Goal: Task Accomplishment & Management: Use online tool/utility

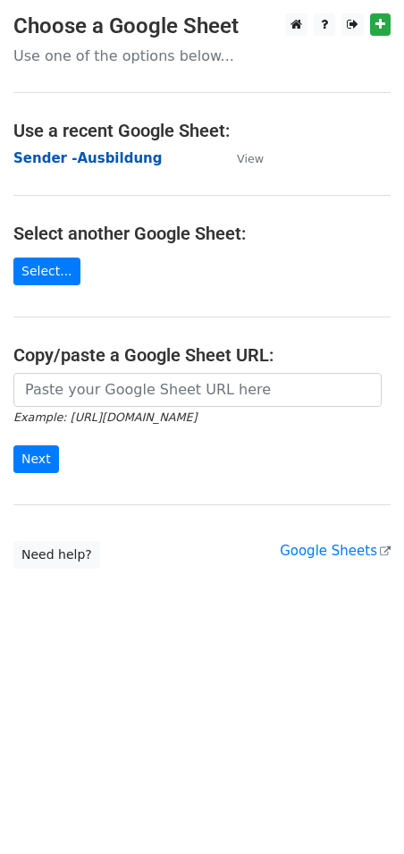
click at [110, 159] on strong "Sender -Ausbildung" at bounding box center [87, 158] width 148 height 16
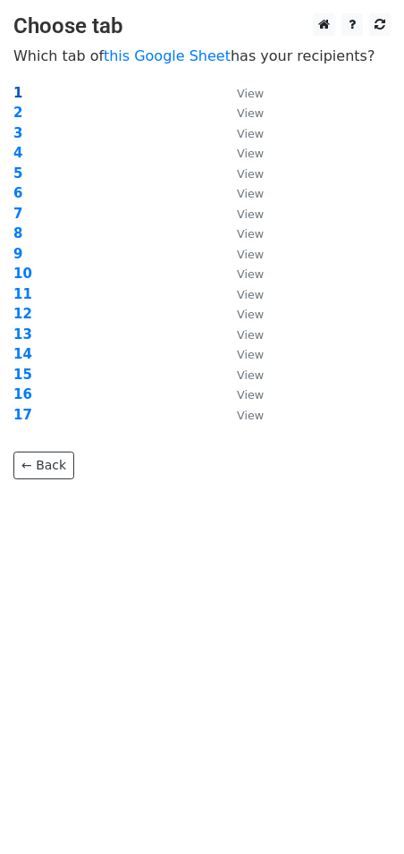
click at [19, 93] on strong "1" at bounding box center [17, 93] width 9 height 16
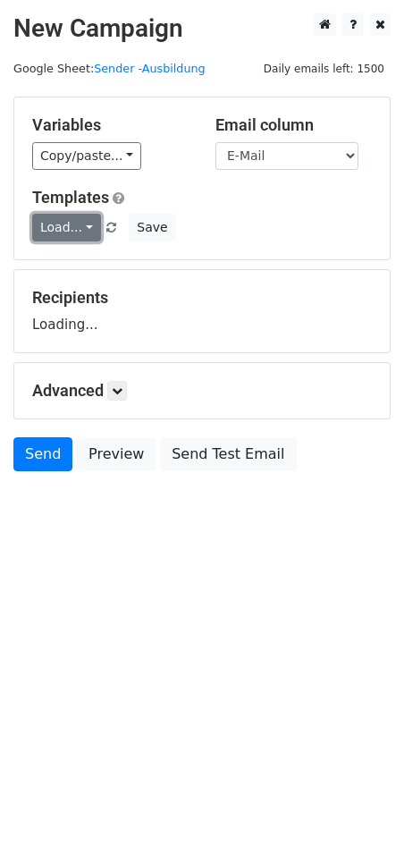
click at [80, 219] on link "Load..." at bounding box center [66, 228] width 69 height 28
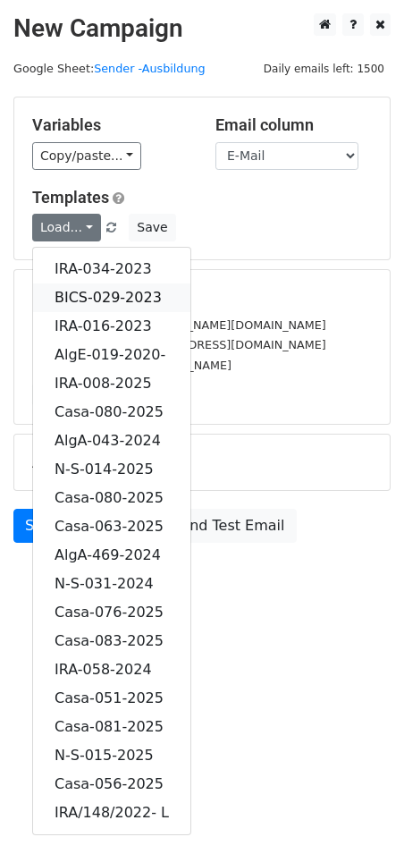
click at [116, 292] on link "BICS-029-2023" at bounding box center [111, 297] width 157 height 29
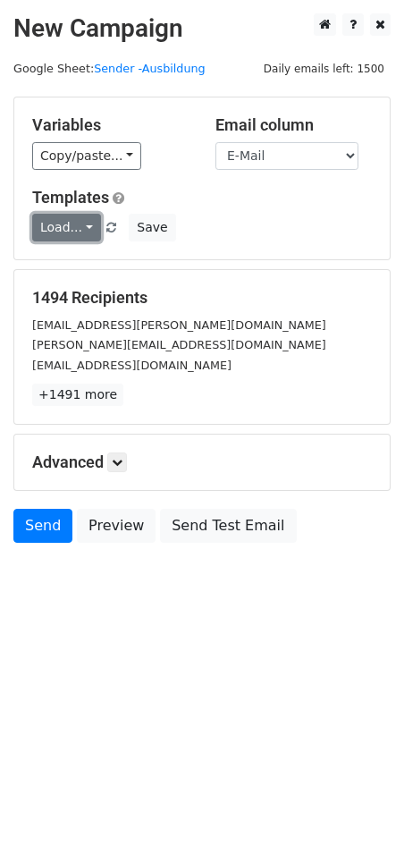
click at [72, 223] on link "Load..." at bounding box center [66, 228] width 69 height 28
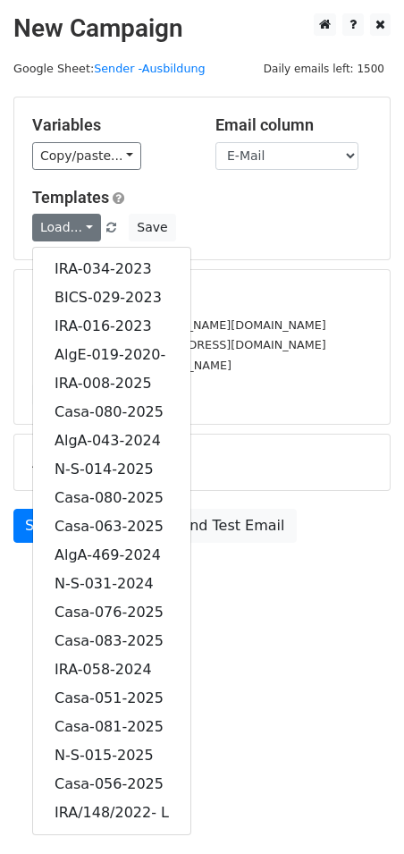
click at [327, 322] on div "bewerbung@stiegler-pm.de" at bounding box center [202, 325] width 366 height 21
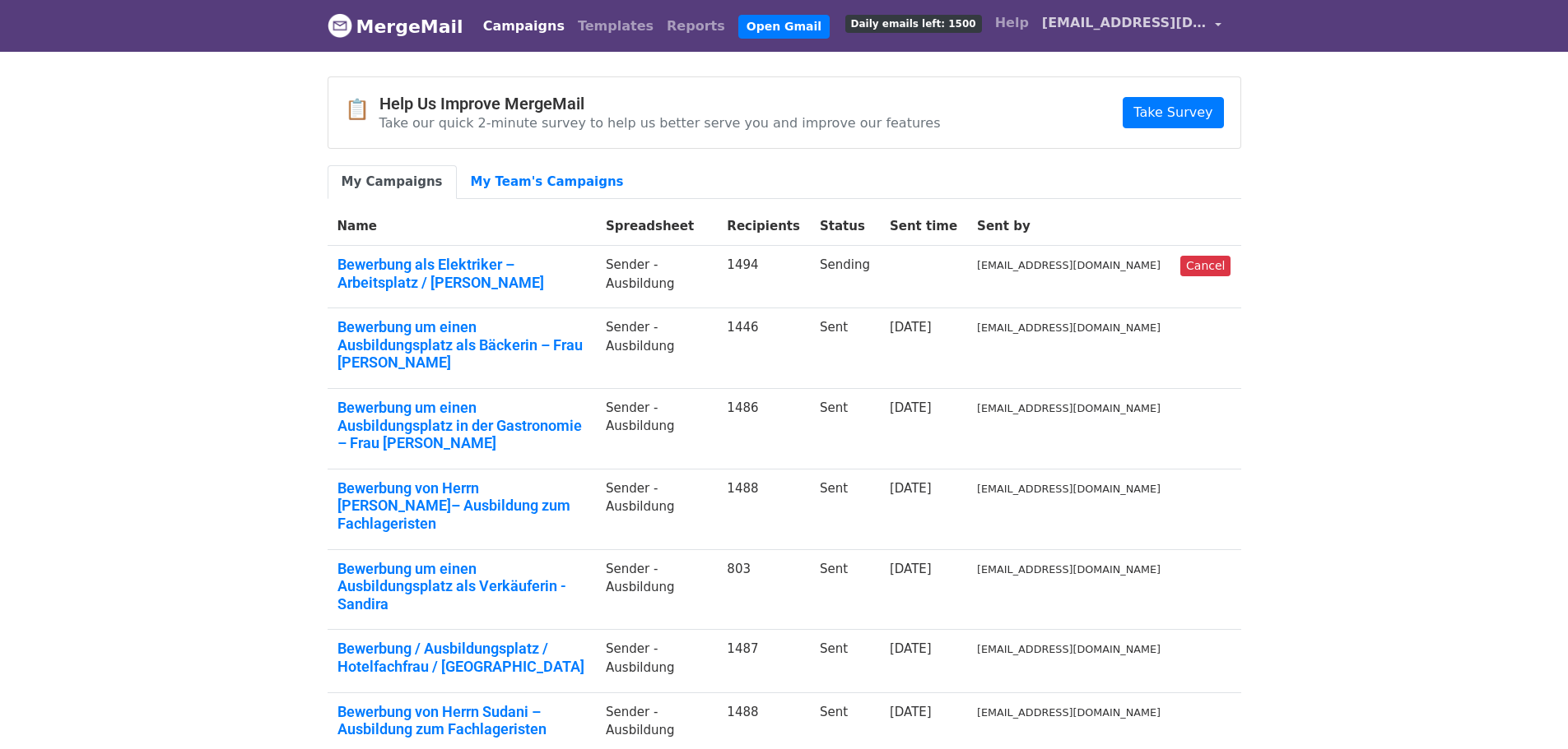
click at [1221, 26] on link "[EMAIL_ADDRESS][DOMAIN_NAME]" at bounding box center [1131, 26] width 192 height 39
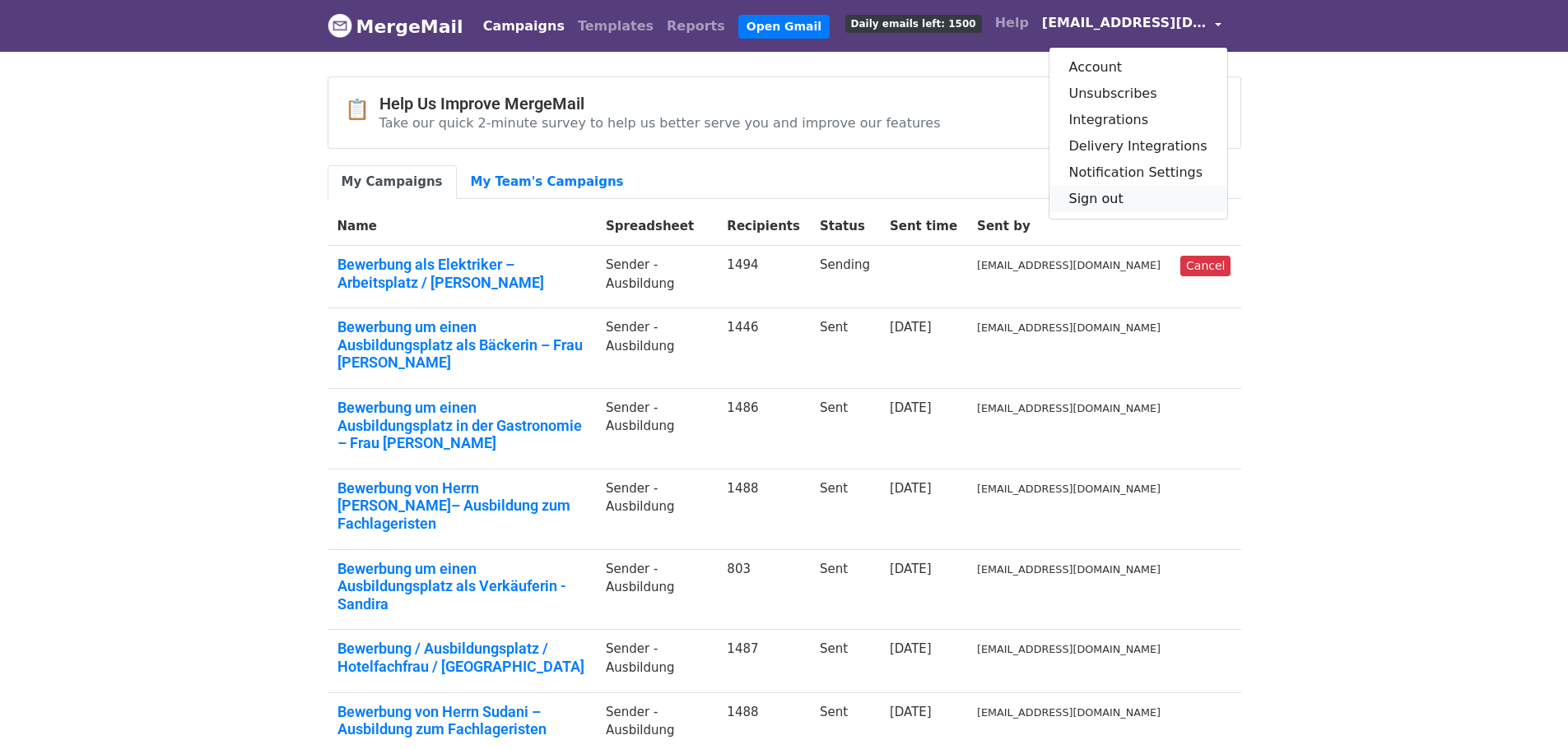
drag, startPoint x: 1126, startPoint y: 192, endPoint x: 1104, endPoint y: 190, distance: 22.1
click at [1126, 193] on link "Sign out" at bounding box center [1138, 199] width 178 height 27
